Goal: Transaction & Acquisition: Obtain resource

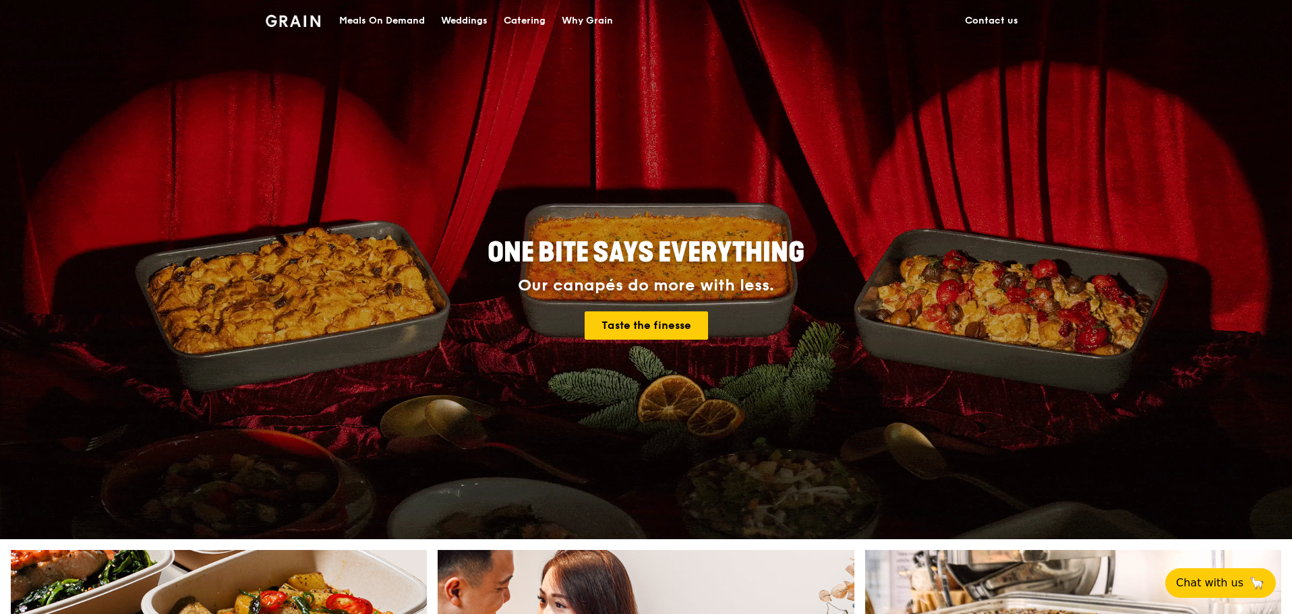
click at [384, 16] on div "Meals On Demand" at bounding box center [382, 21] width 86 height 40
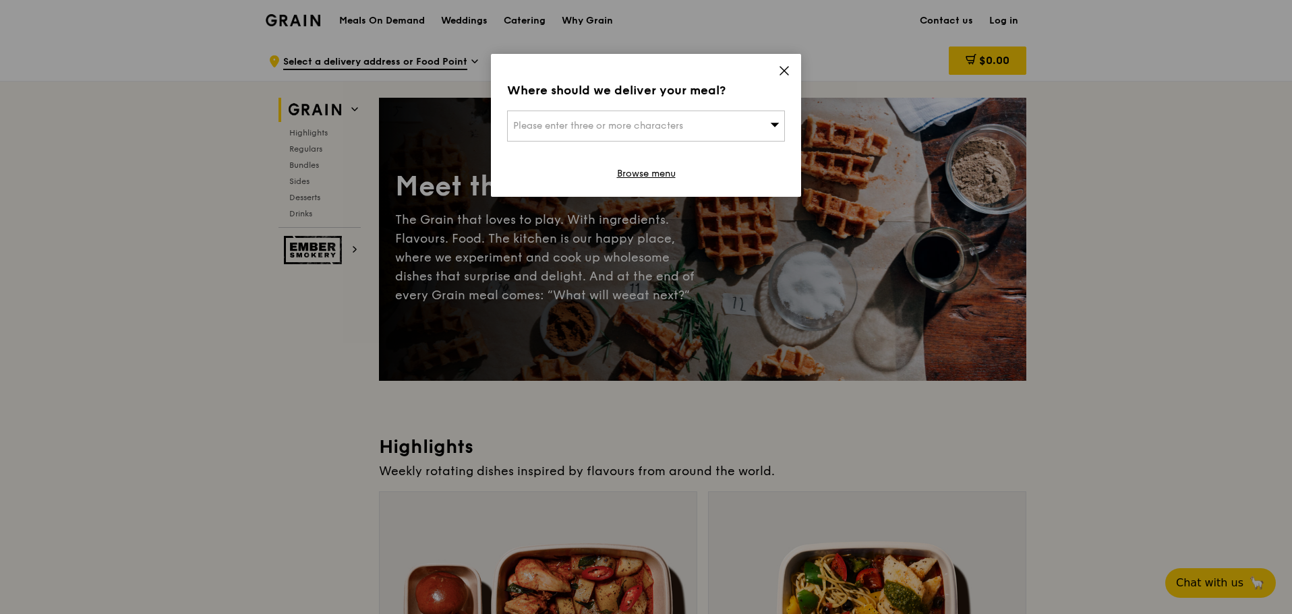
click at [790, 67] on icon at bounding box center [784, 71] width 12 height 12
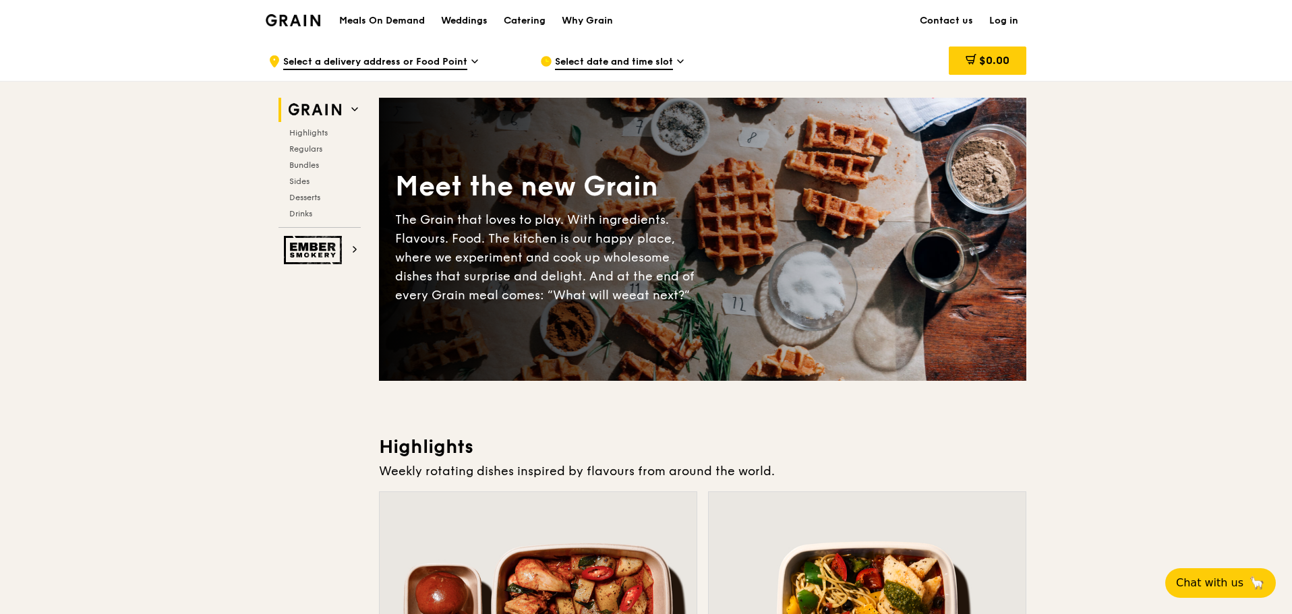
click at [380, 21] on h1 "Meals On Demand" at bounding box center [382, 20] width 86 height 13
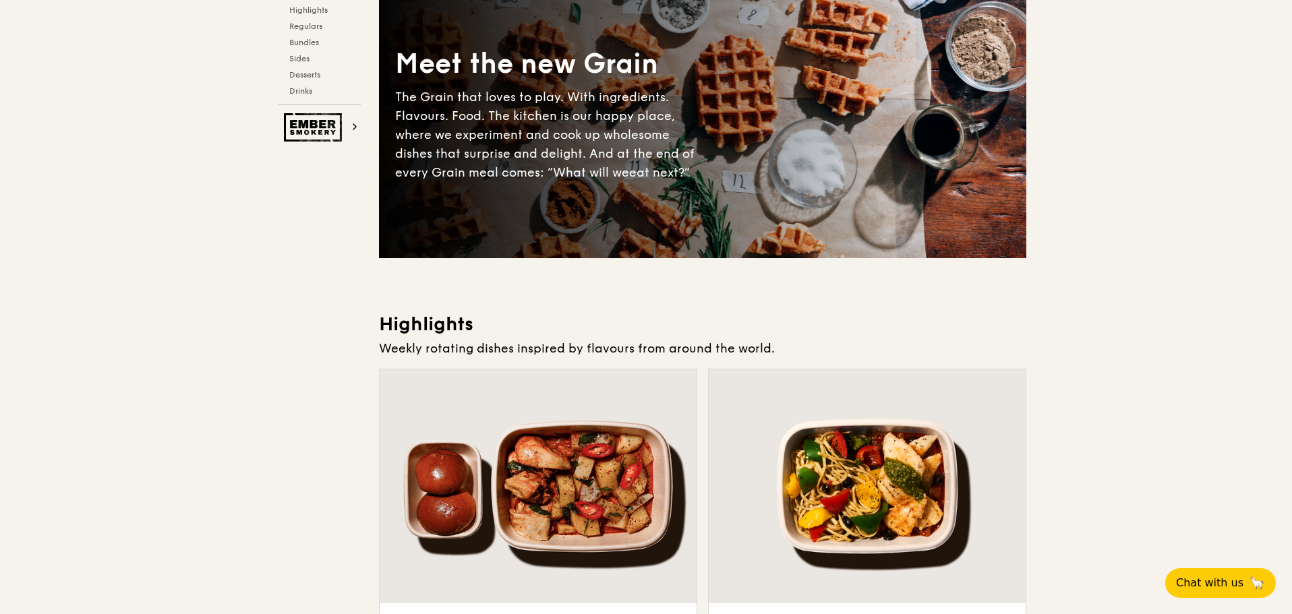
scroll to position [22, 0]
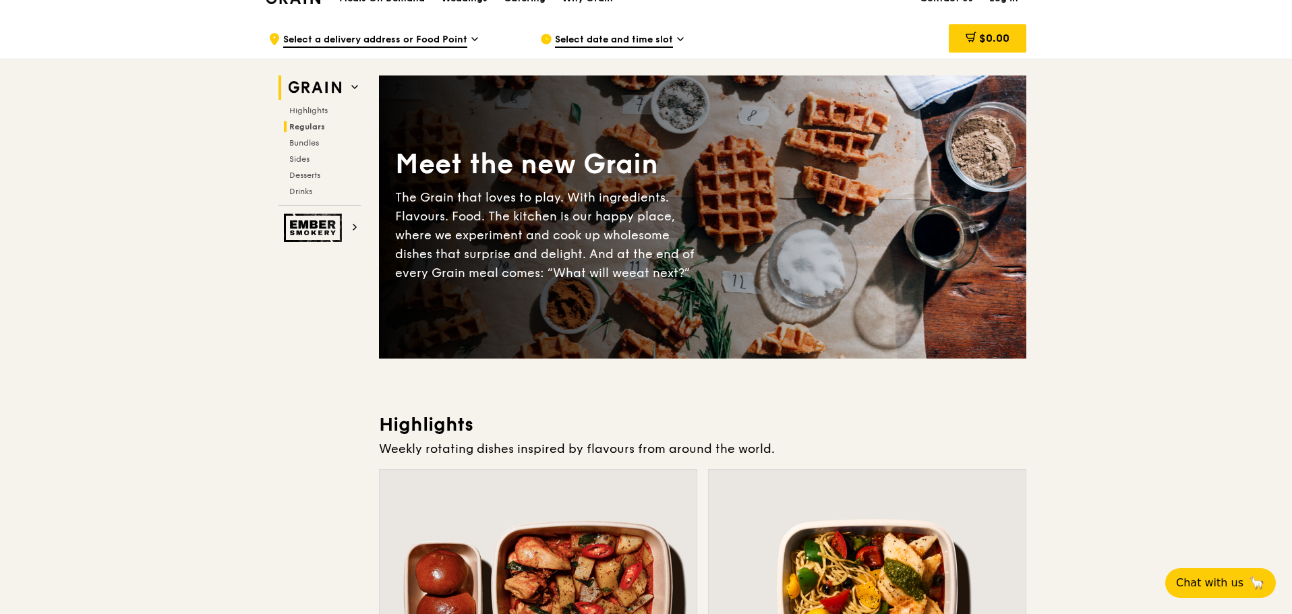
click at [314, 129] on span "Regulars" at bounding box center [307, 126] width 36 height 9
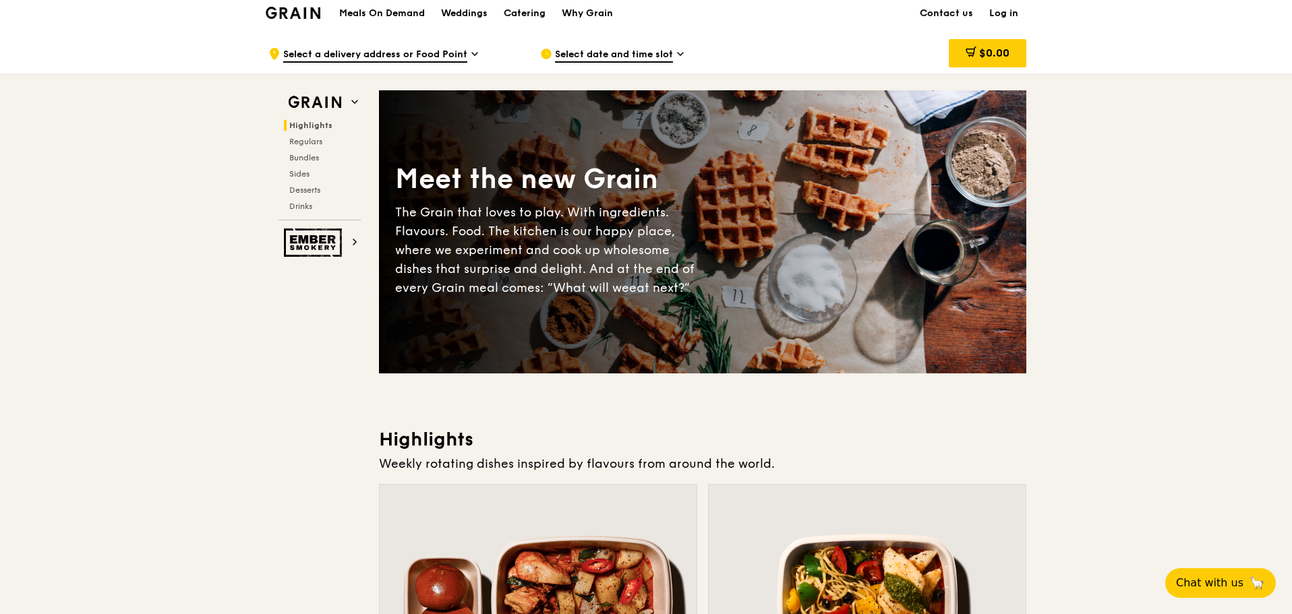
scroll to position [0, 0]
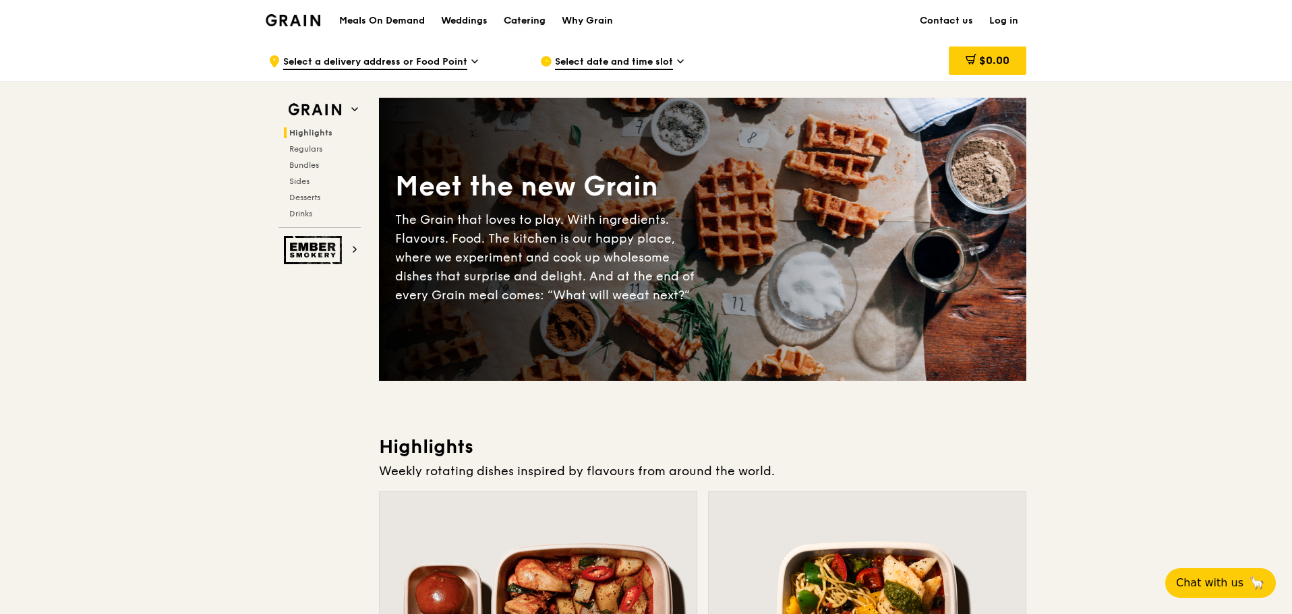
click at [531, 16] on div "Catering" at bounding box center [525, 21] width 42 height 40
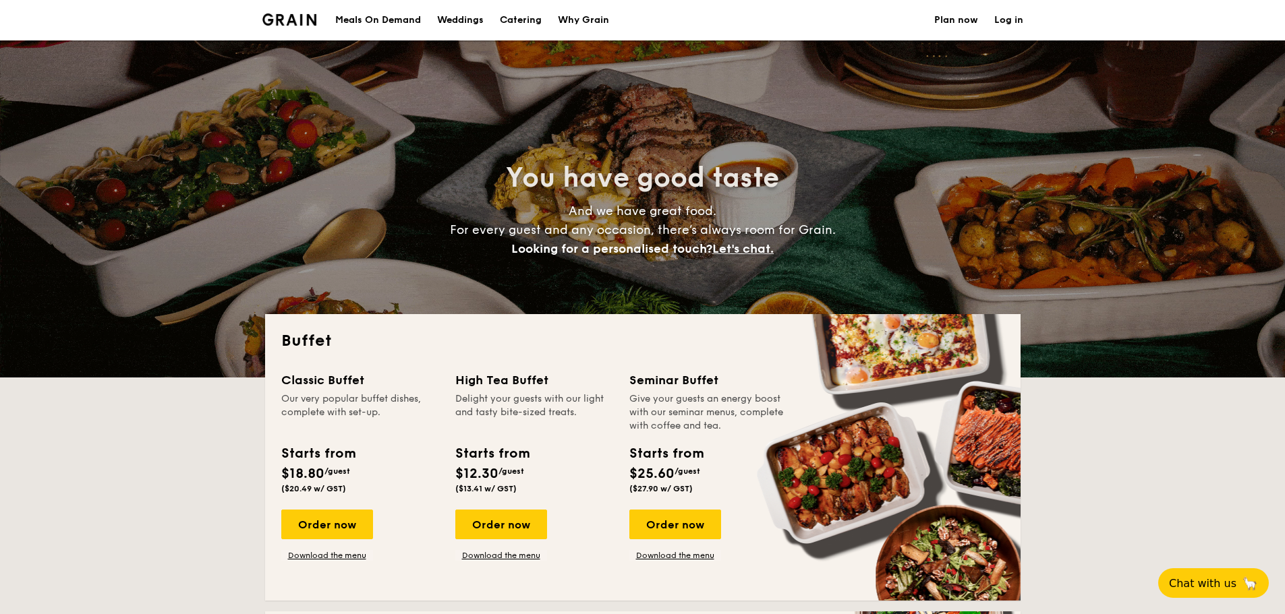
select select
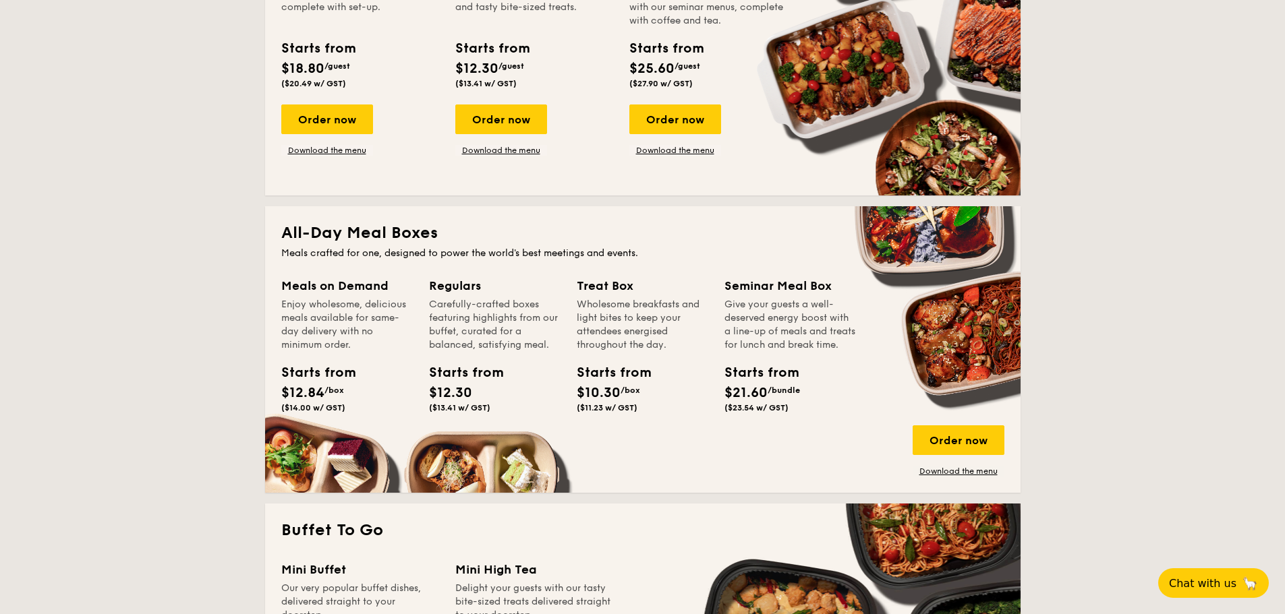
scroll to position [404, 0]
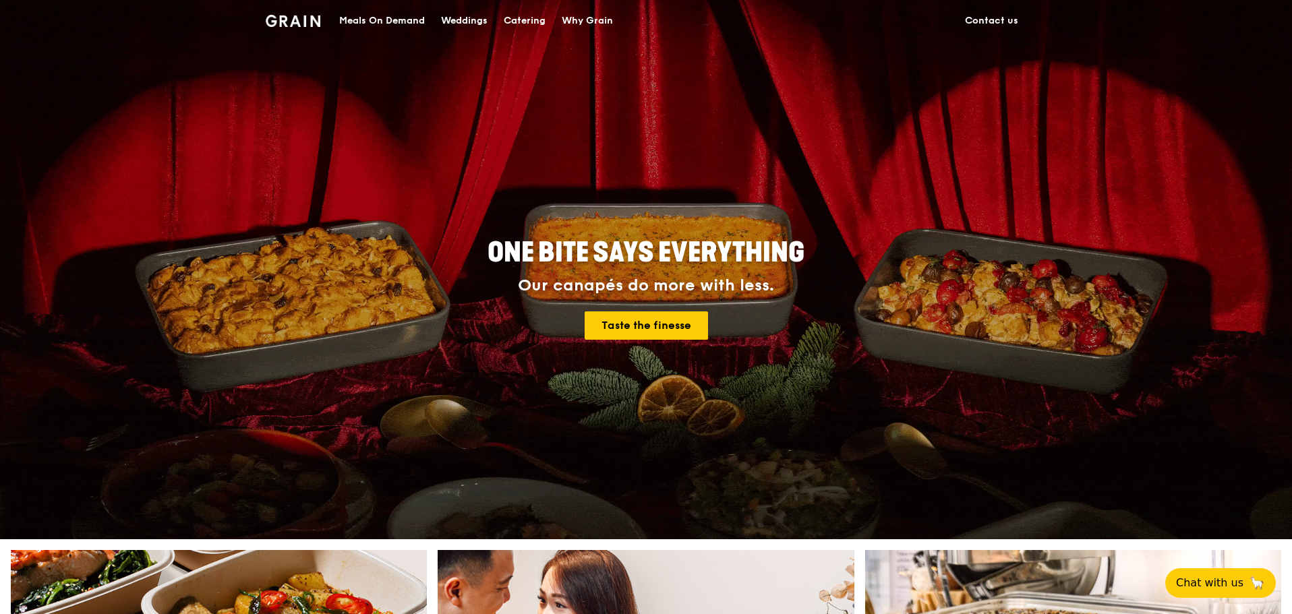
click at [393, 24] on div "Meals On Demand" at bounding box center [382, 21] width 86 height 40
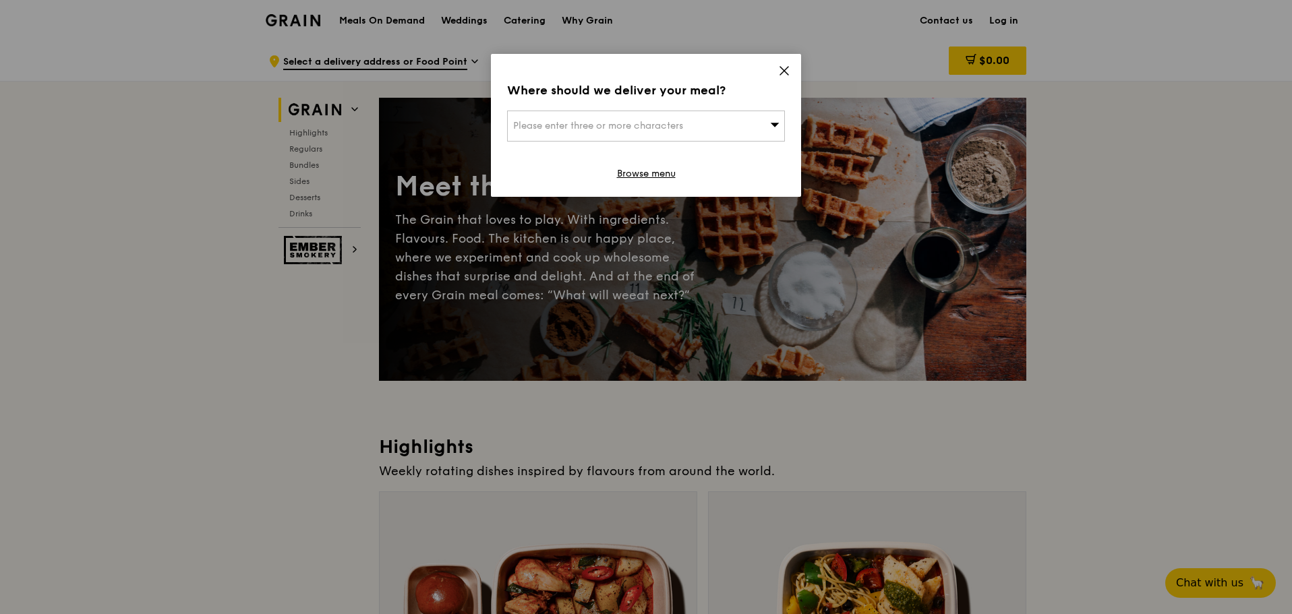
click at [786, 64] on div "Where should we deliver your meal? Please enter three or more characters Browse…" at bounding box center [646, 125] width 310 height 143
click at [783, 69] on icon at bounding box center [784, 71] width 8 height 8
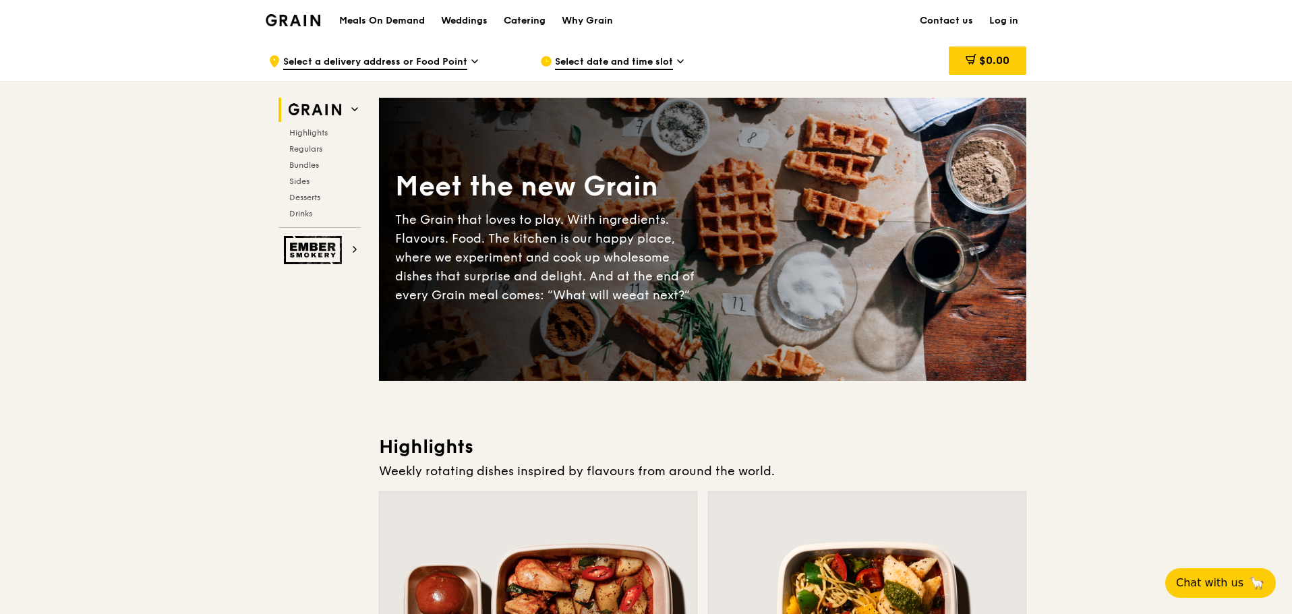
click at [521, 25] on div "Catering" at bounding box center [525, 21] width 42 height 40
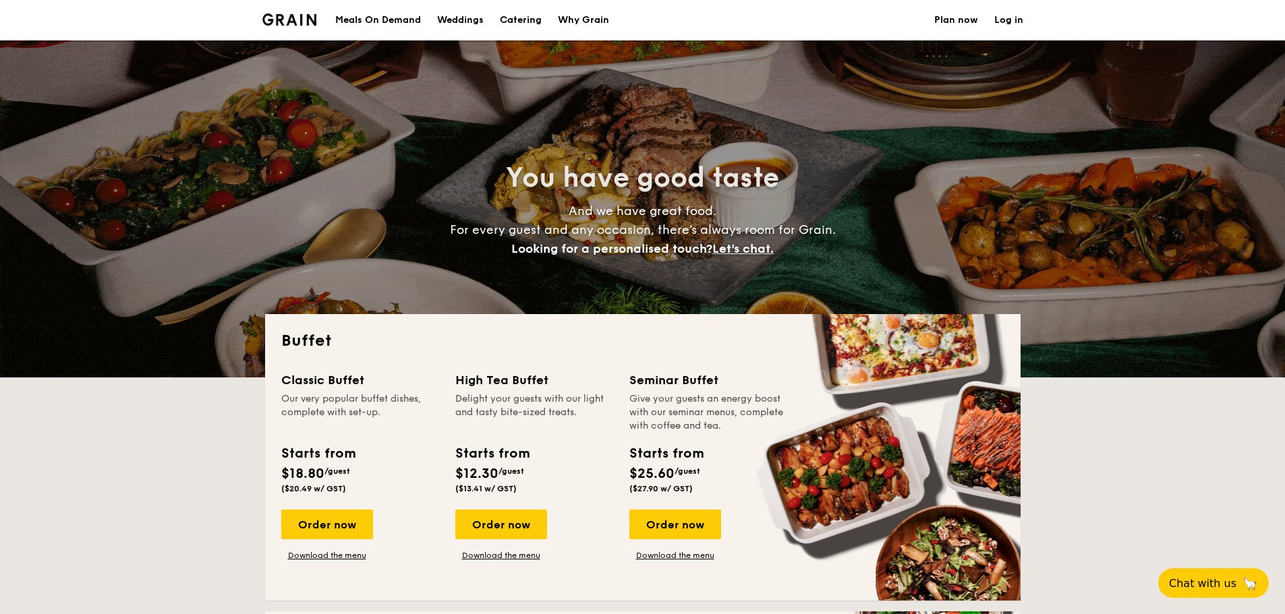
select select
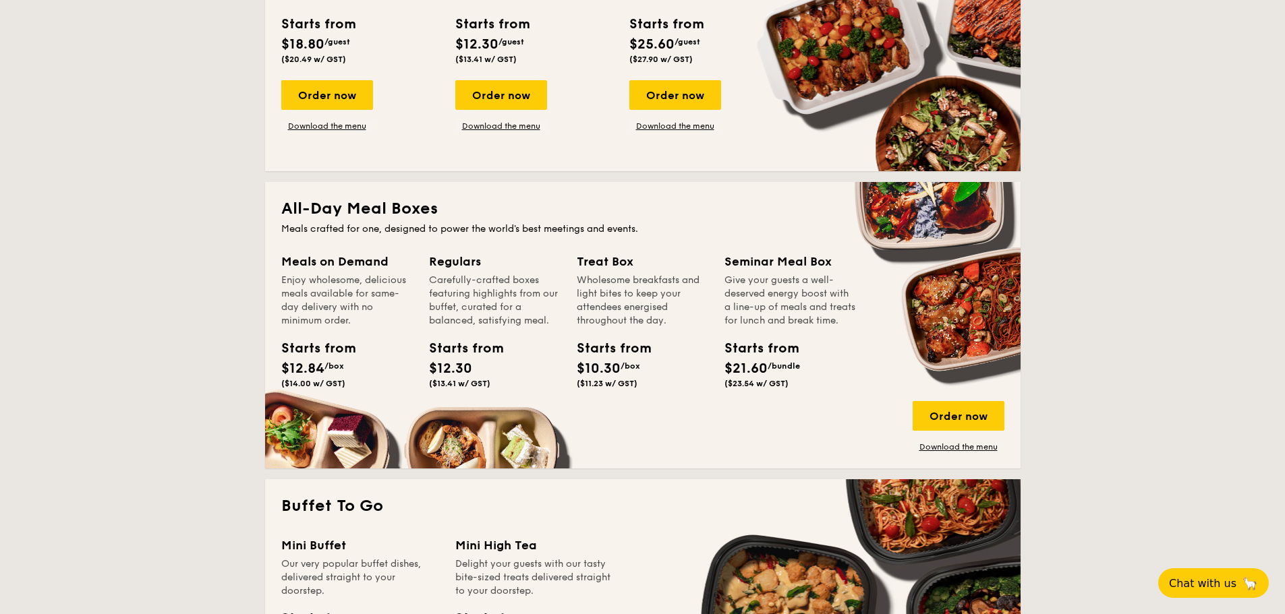
scroll to position [450, 0]
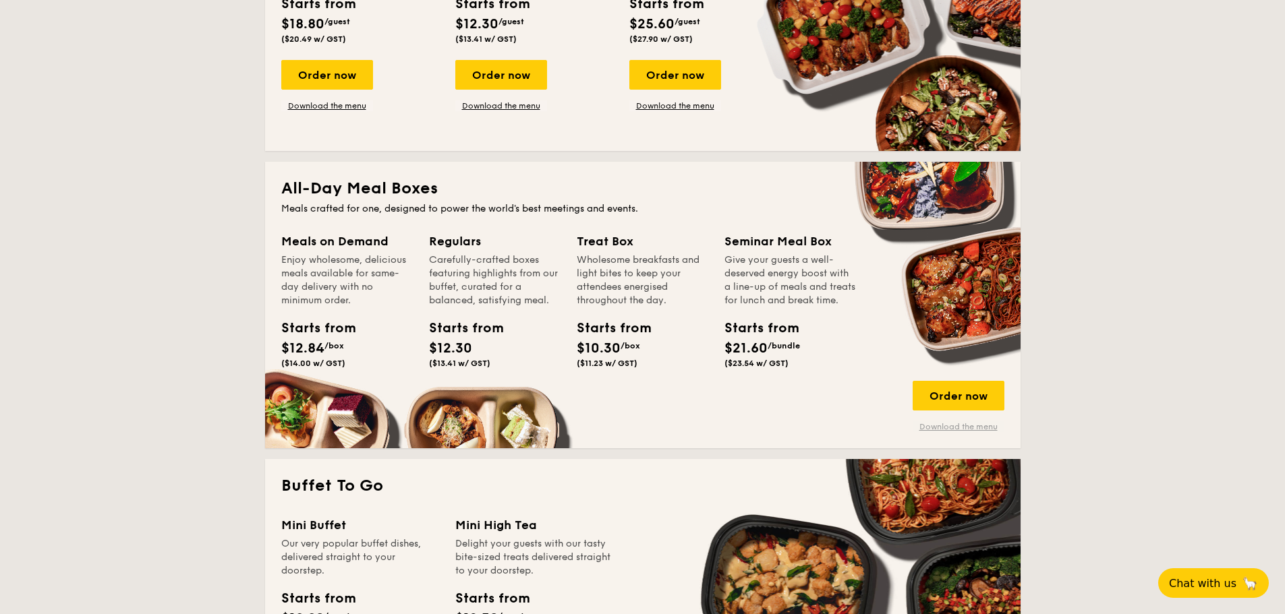
click at [956, 428] on link "Download the menu" at bounding box center [959, 427] width 92 height 11
